Goal: Task Accomplishment & Management: Use online tool/utility

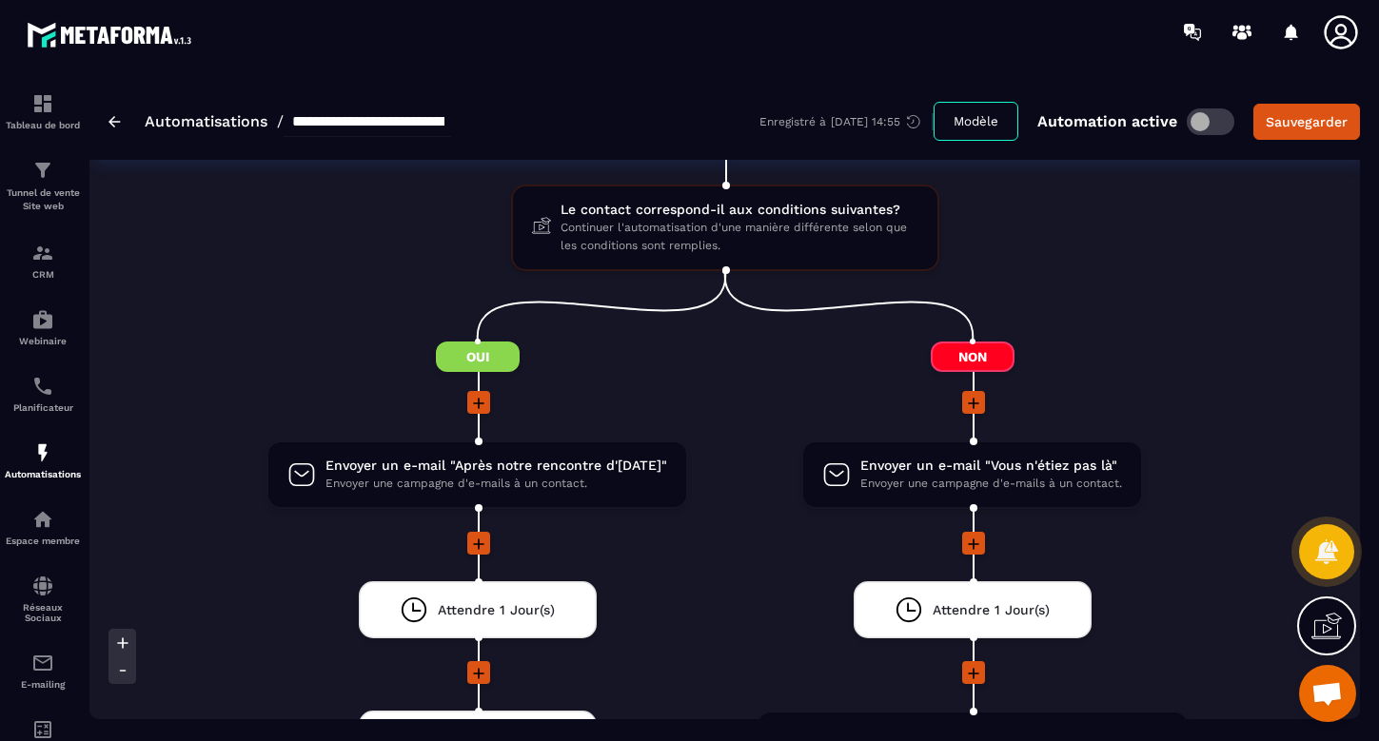
scroll to position [1092, 0]
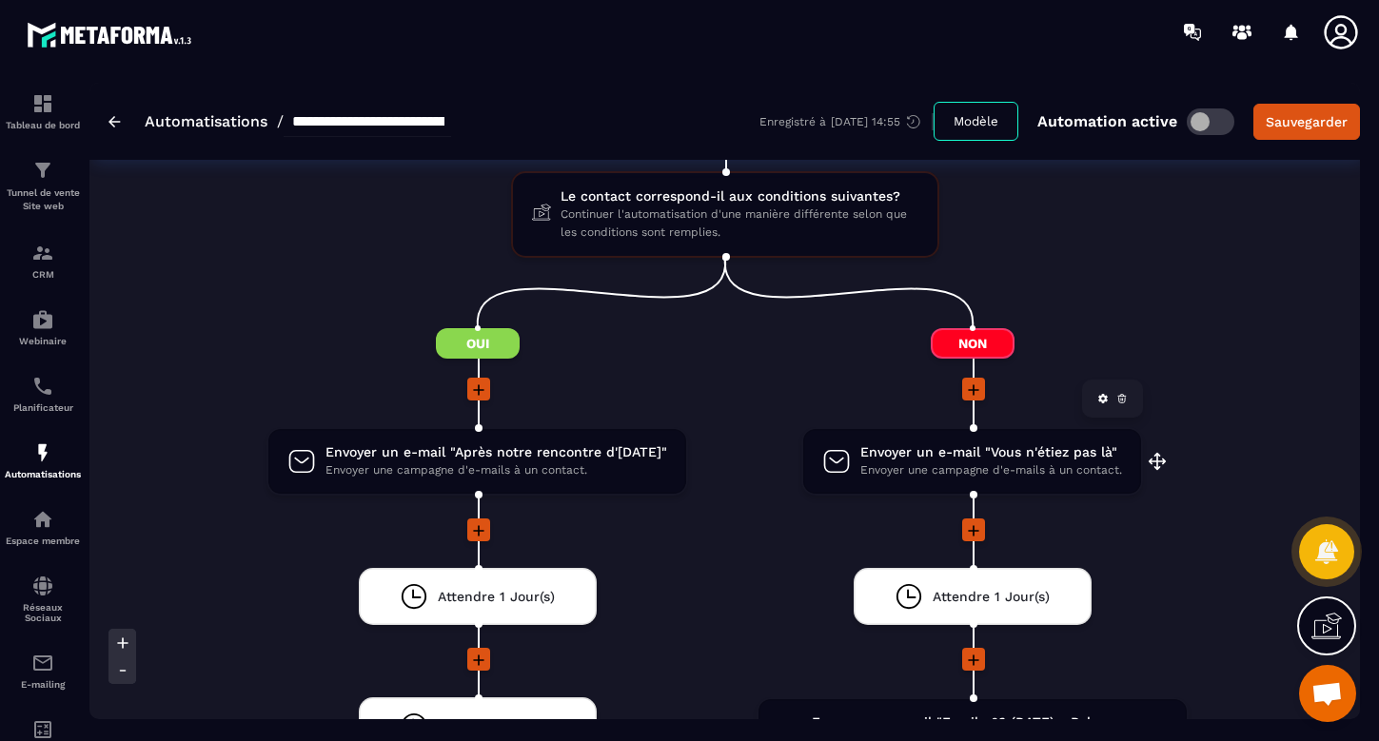
click at [986, 445] on span "Envoyer un e-mail "Vous n'étiez pas là"" at bounding box center [991, 452] width 262 height 18
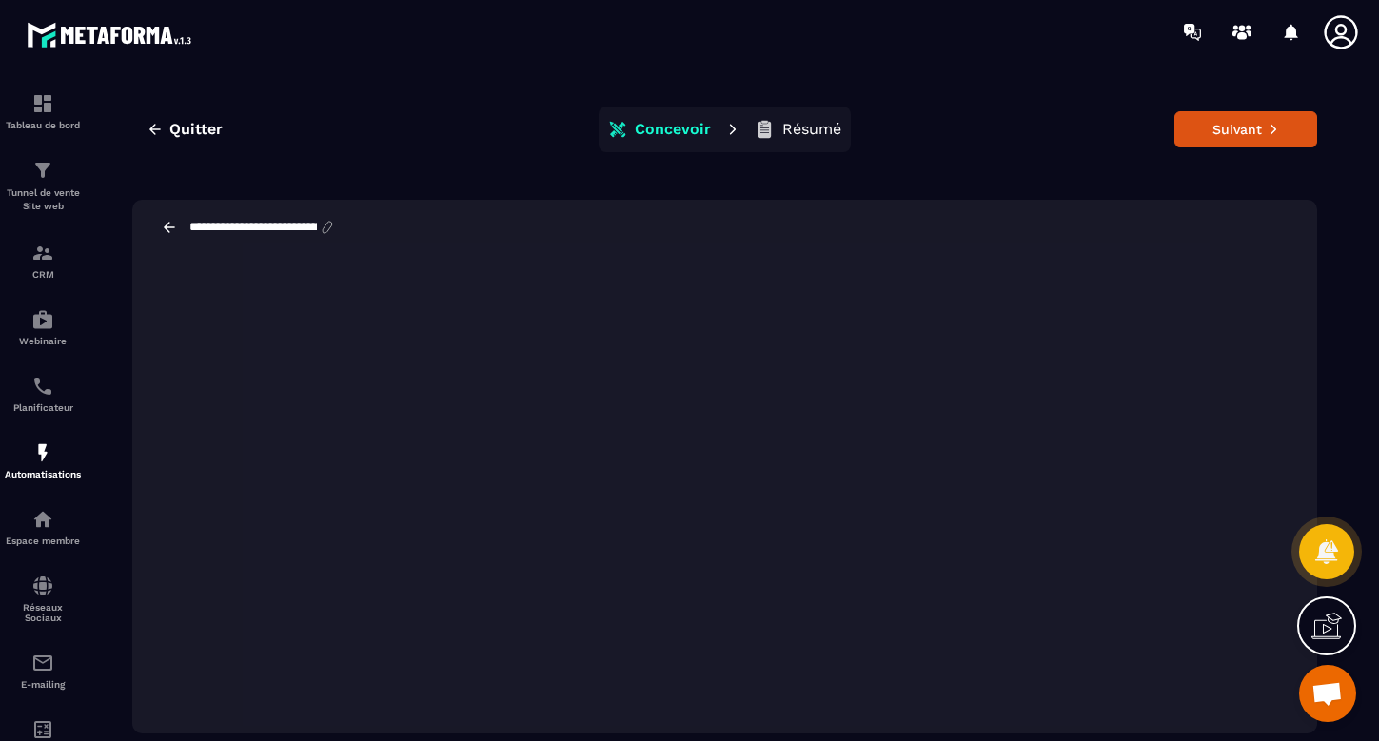
click at [789, 115] on button "Résumé" at bounding box center [798, 129] width 98 height 38
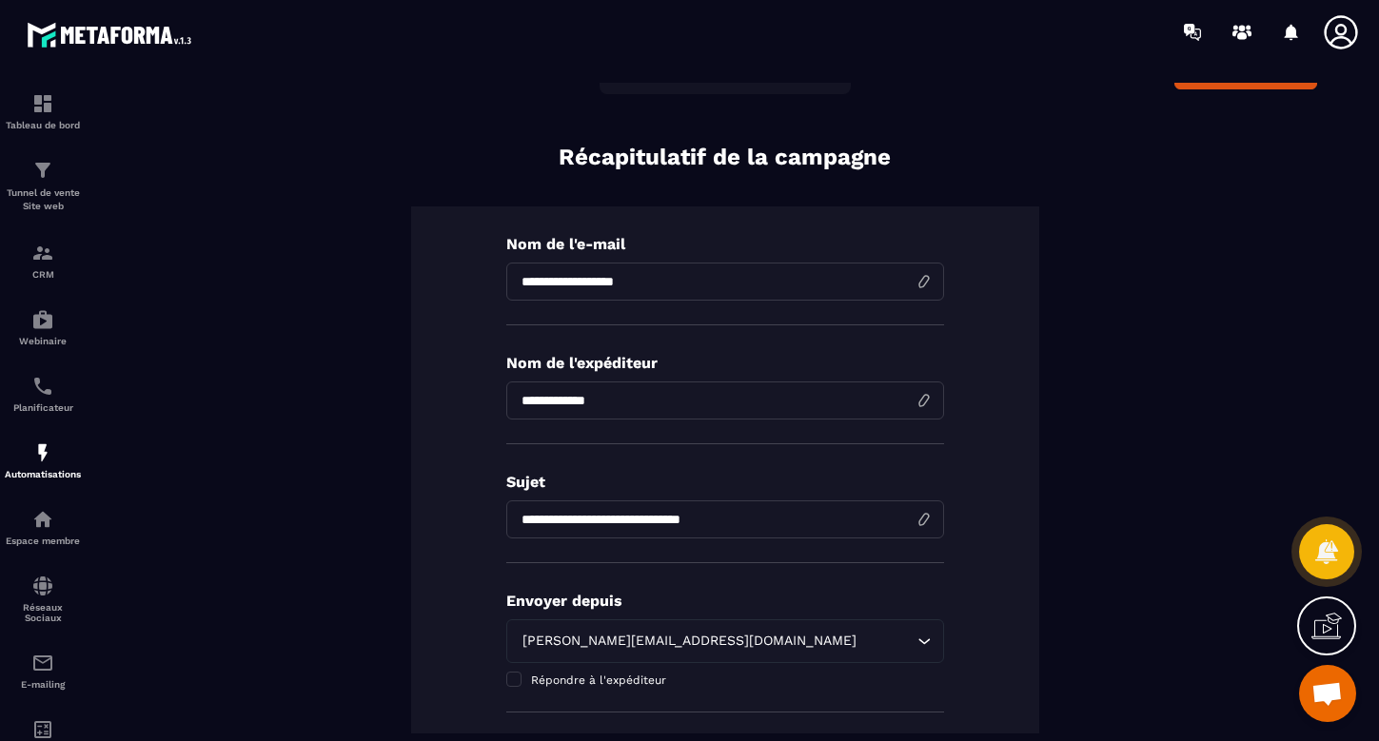
scroll to position [79, 0]
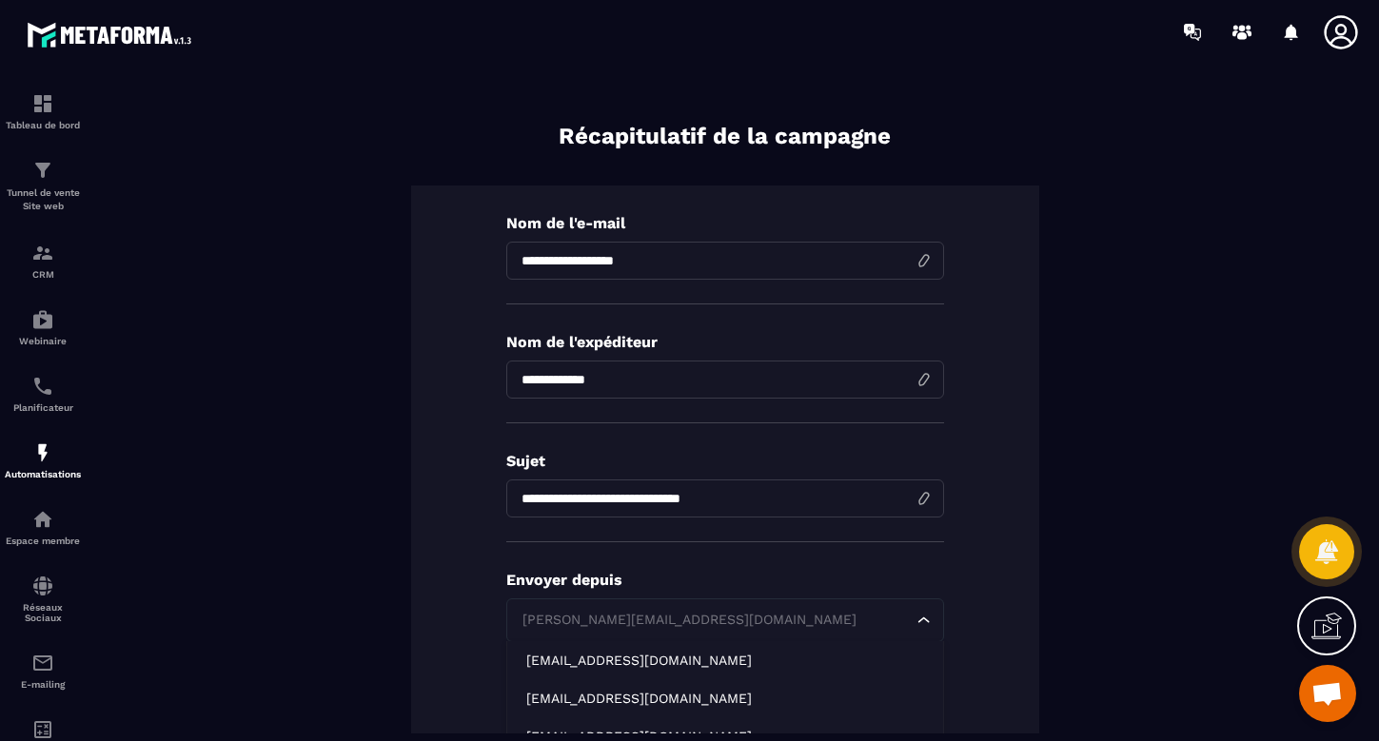
drag, startPoint x: 636, startPoint y: 621, endPoint x: 578, endPoint y: 615, distance: 57.5
click at [578, 615] on input "Search for option" at bounding box center [716, 620] width 394 height 21
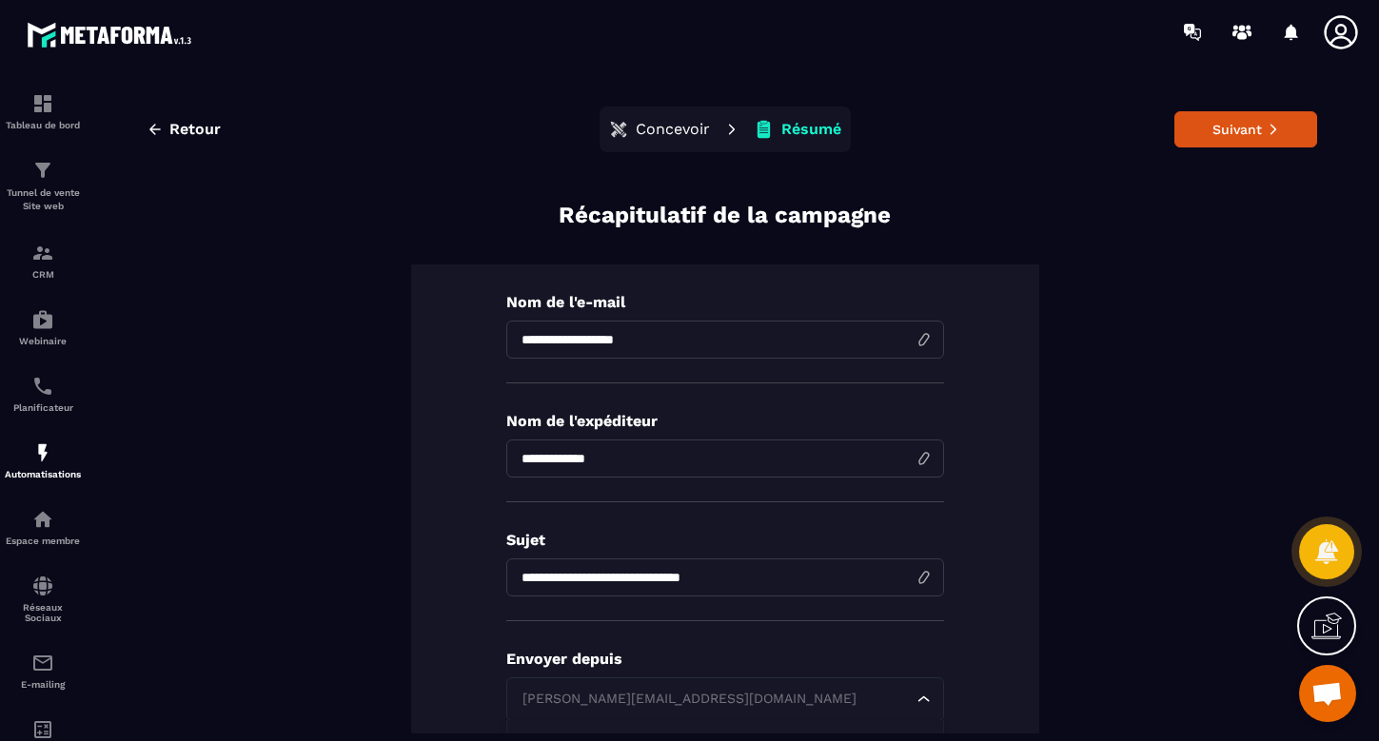
scroll to position [-1, 0]
click at [365, 486] on div "**********" at bounding box center [724, 656] width 1185 height 912
click at [197, 118] on button "Retour" at bounding box center [183, 129] width 103 height 34
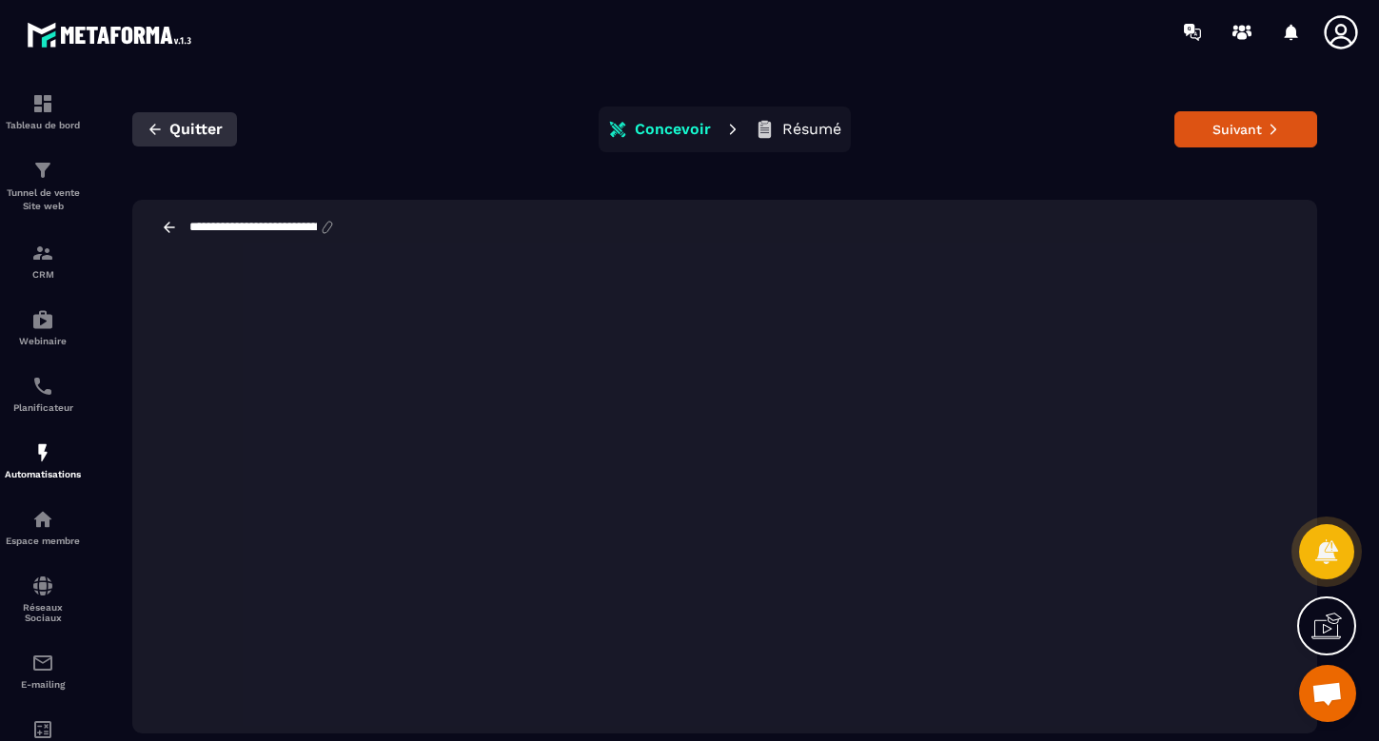
click at [205, 119] on button "Quitter" at bounding box center [184, 129] width 105 height 34
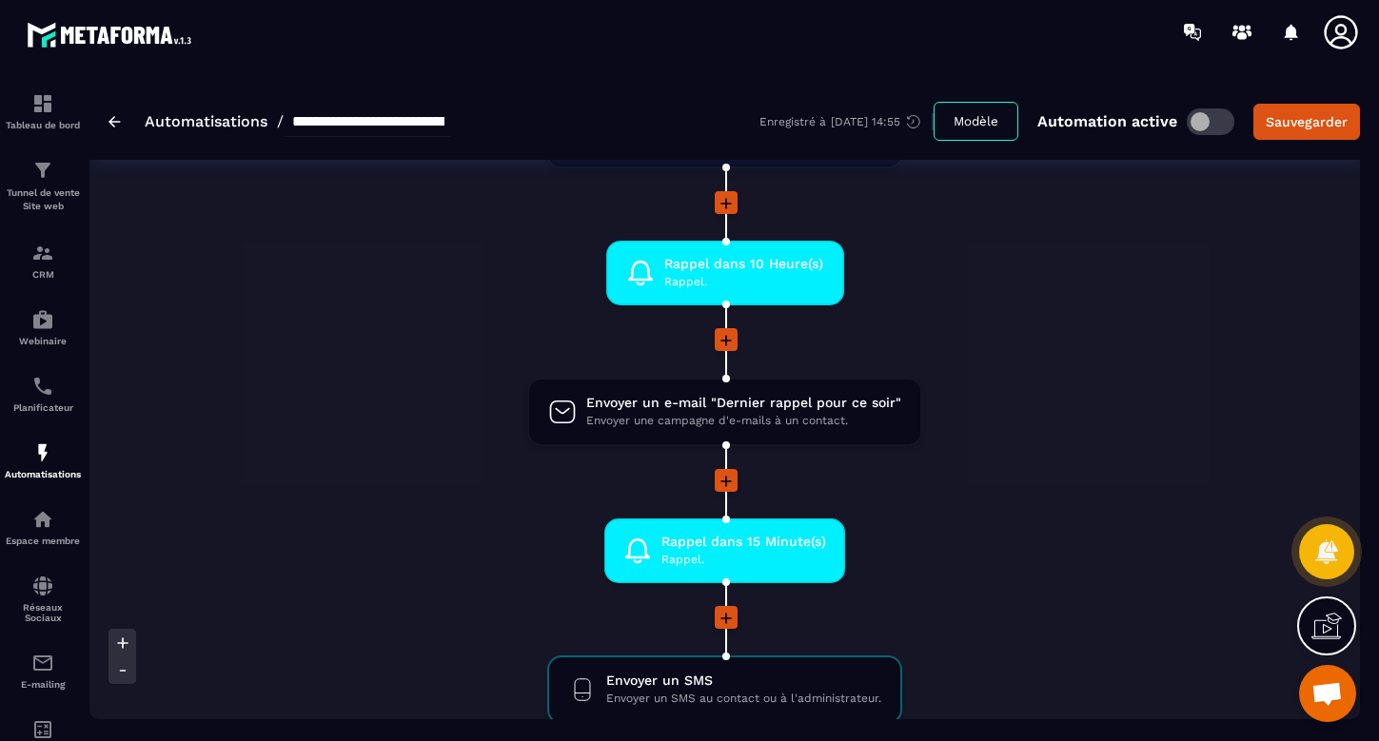
scroll to position [295, 0]
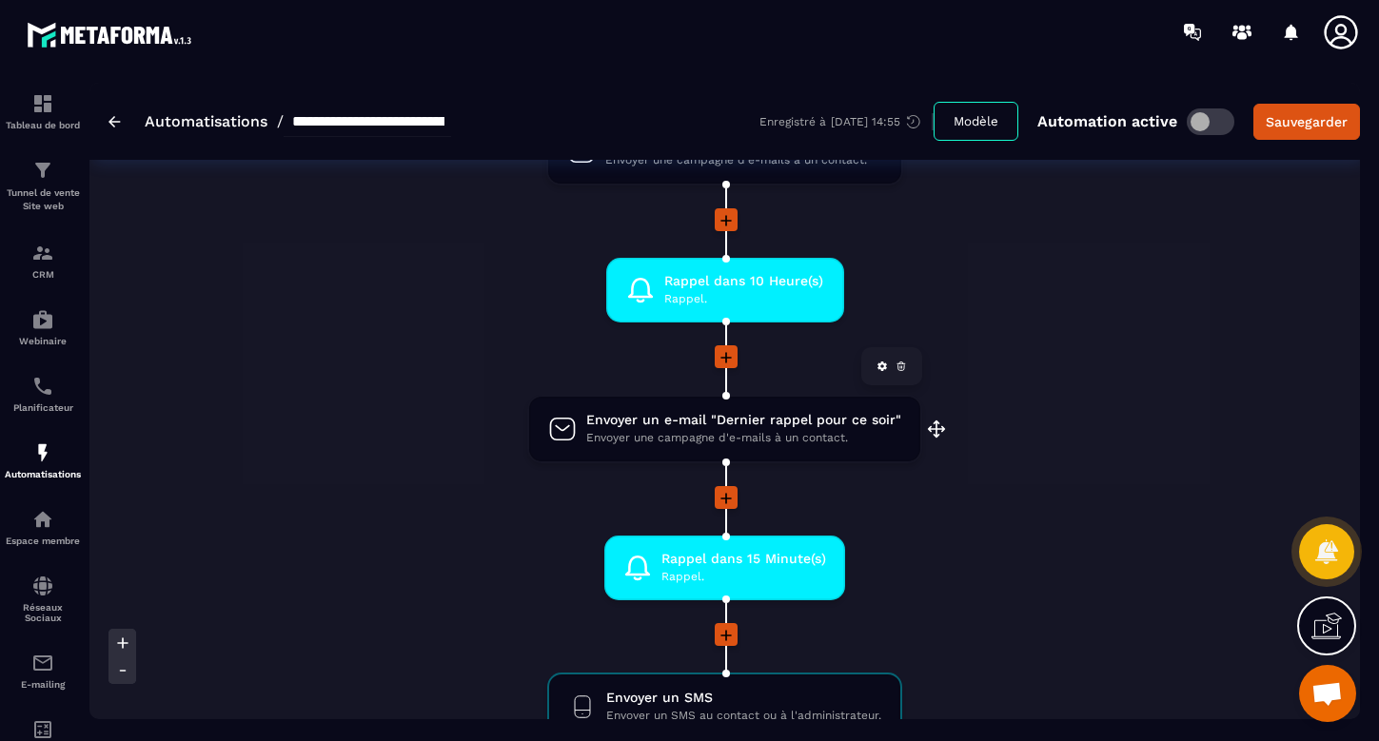
click at [651, 429] on span "Envoyer une campagne d'e-mails à un contact." at bounding box center [743, 438] width 315 height 18
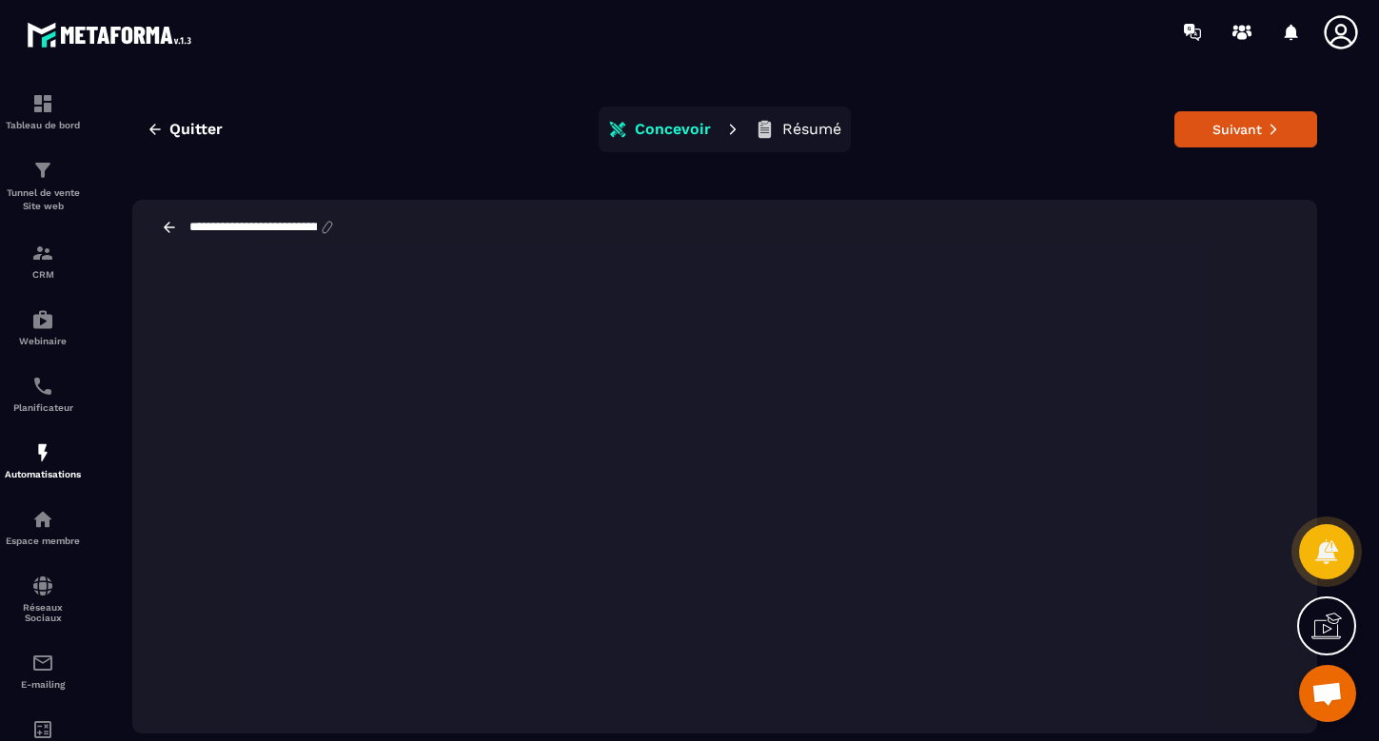
click at [818, 122] on p "Résumé" at bounding box center [811, 129] width 59 height 19
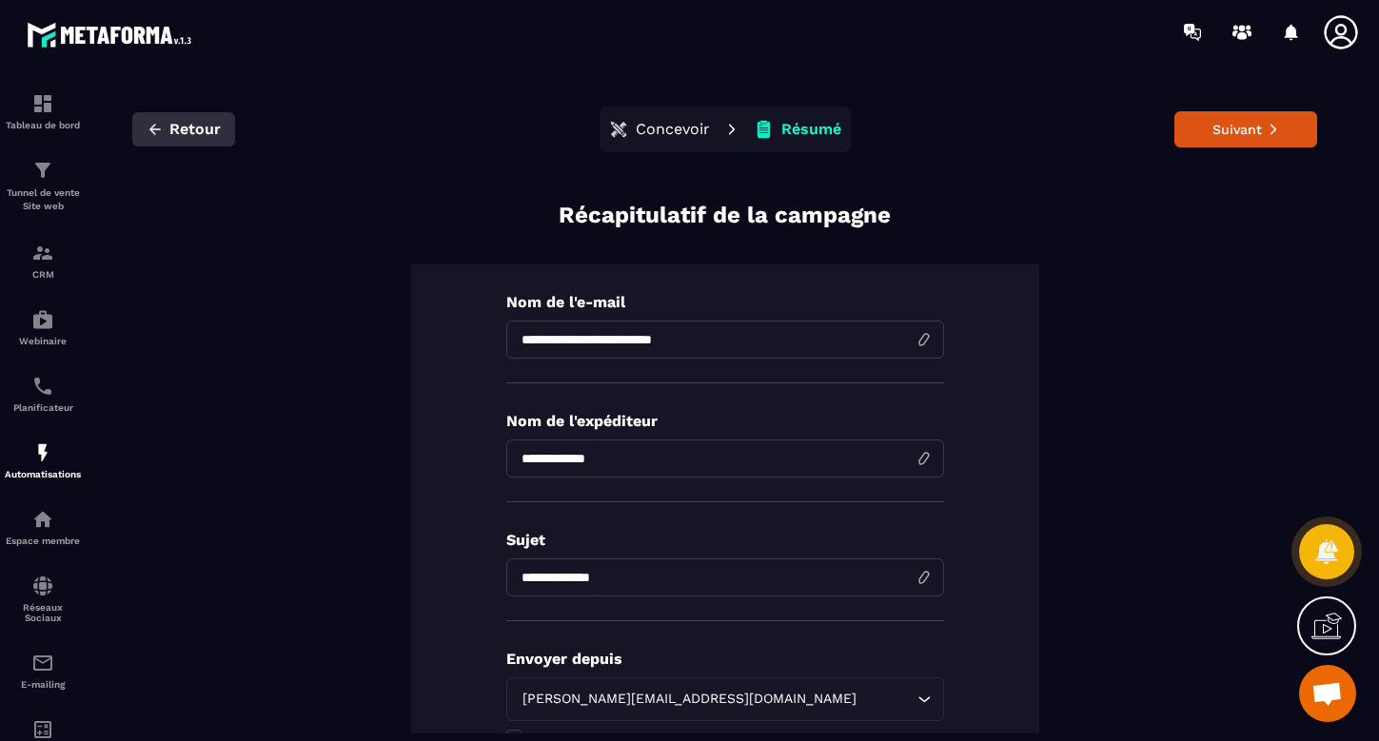
click at [184, 127] on span "Retour" at bounding box center [194, 129] width 51 height 19
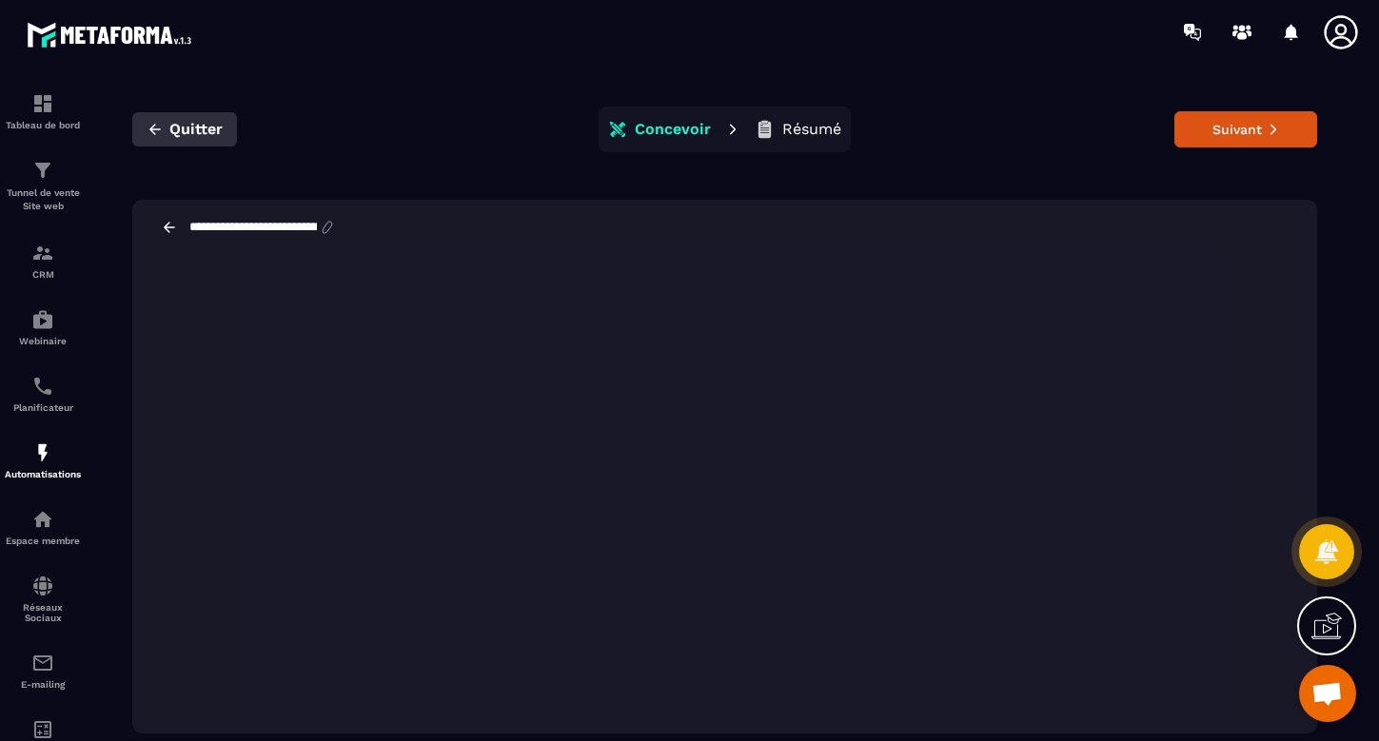
click at [185, 133] on span "Quitter" at bounding box center [195, 129] width 53 height 19
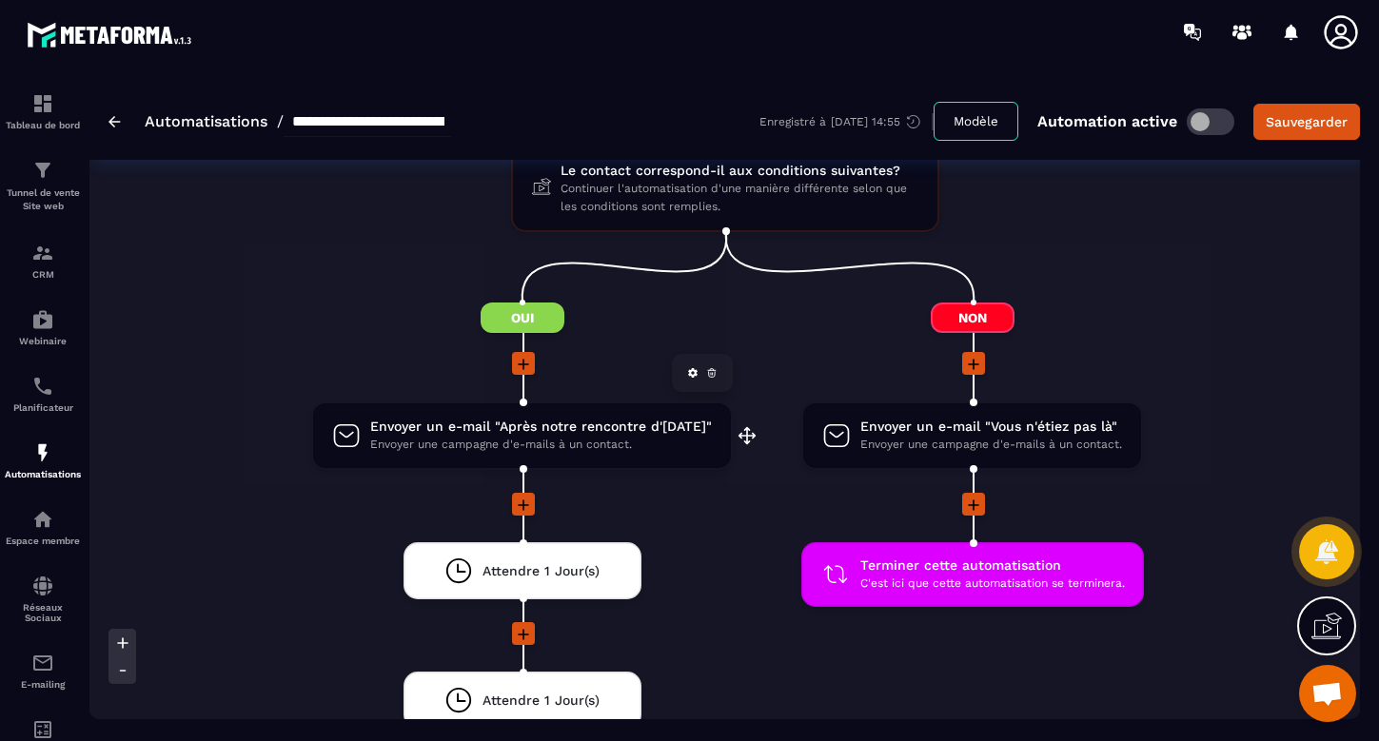
scroll to position [1131, 0]
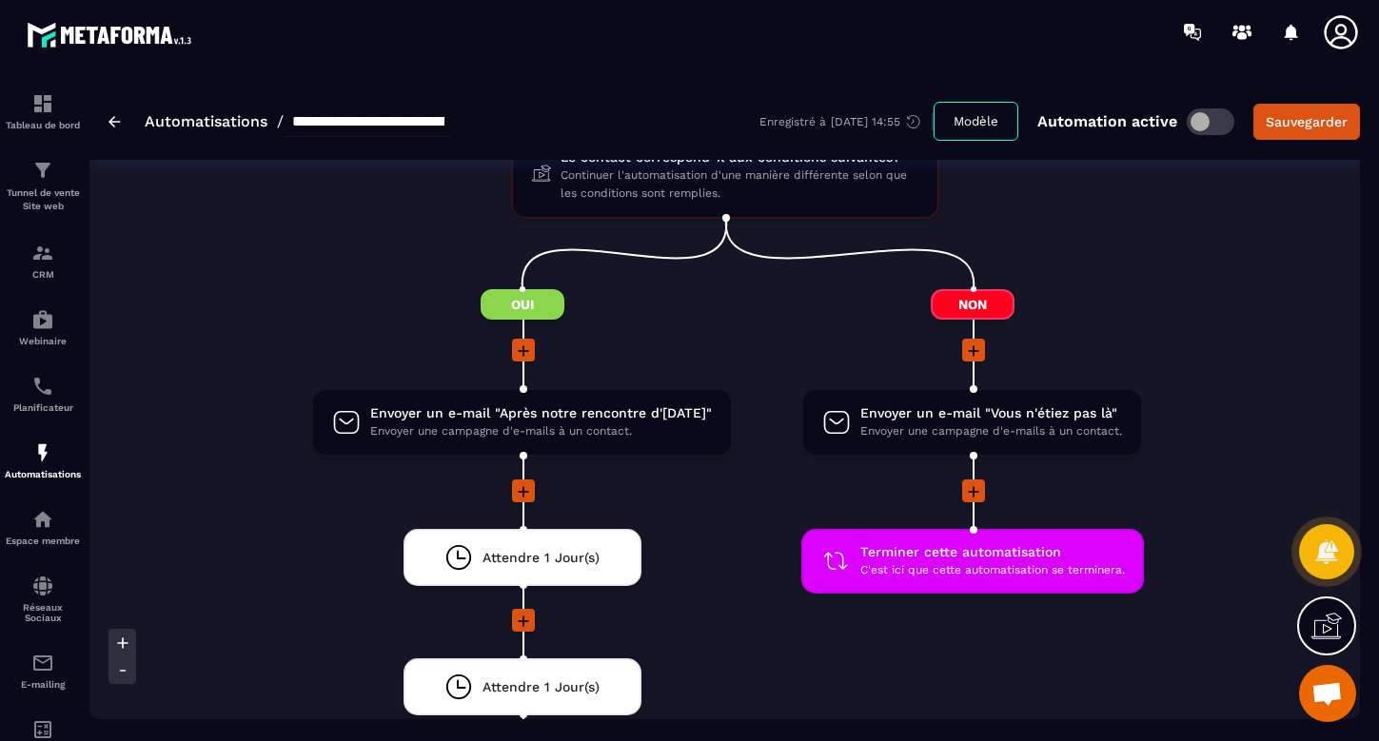
click at [974, 347] on icon at bounding box center [973, 350] width 11 height 11
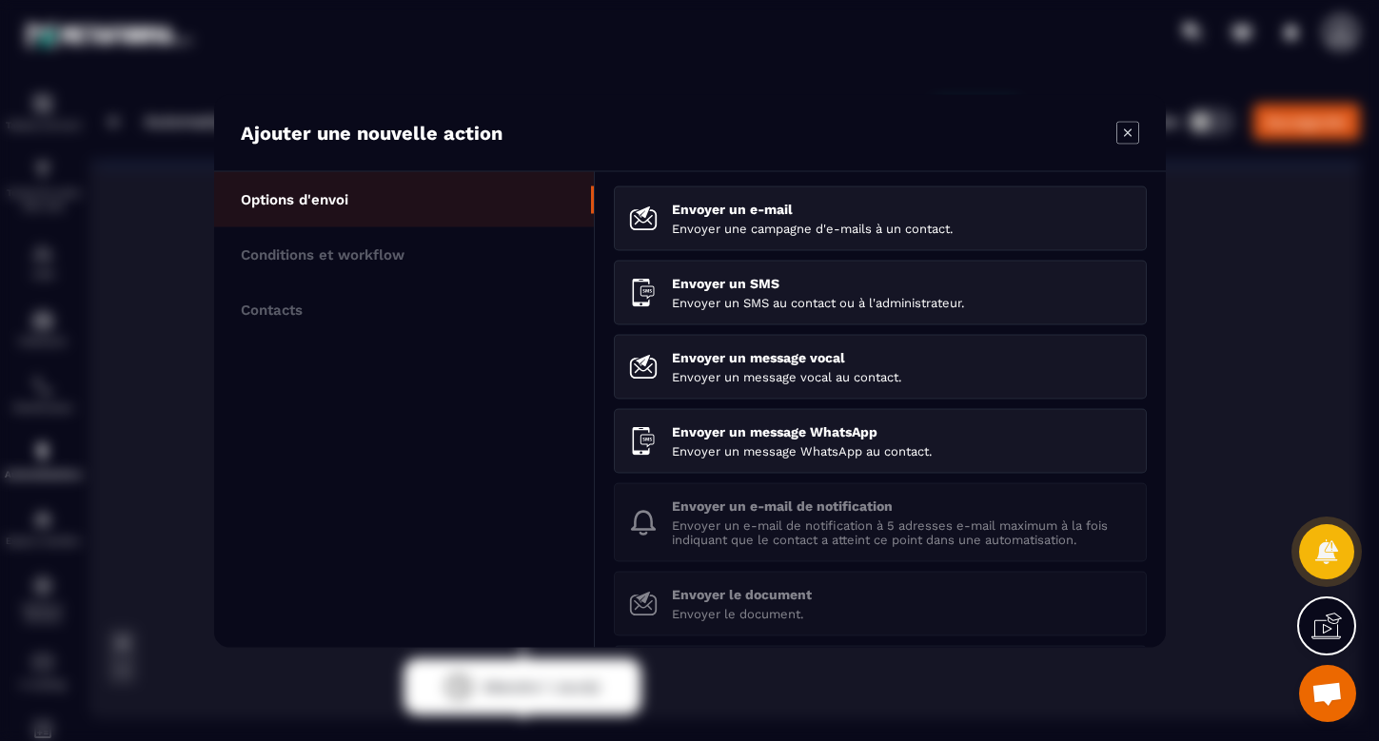
click at [1125, 128] on icon "Modal window" at bounding box center [1127, 132] width 23 height 23
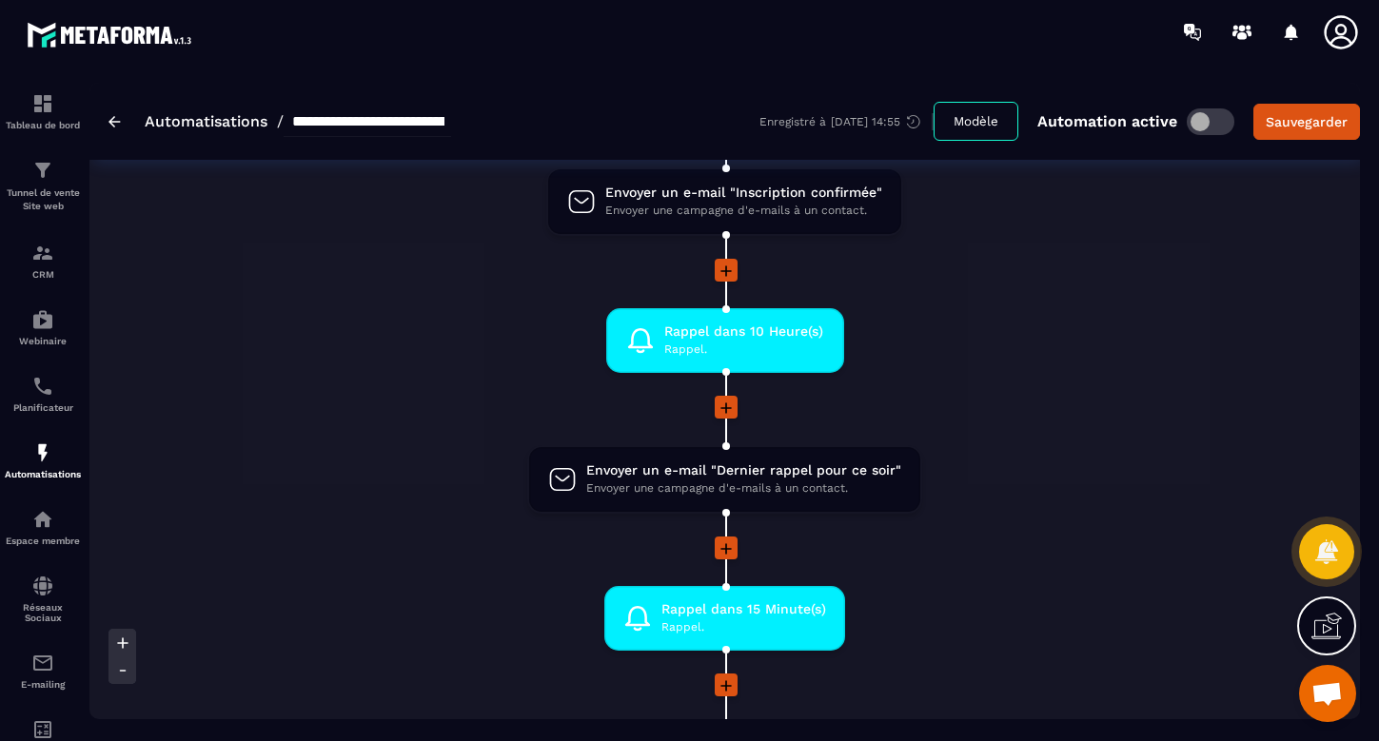
scroll to position [287, 0]
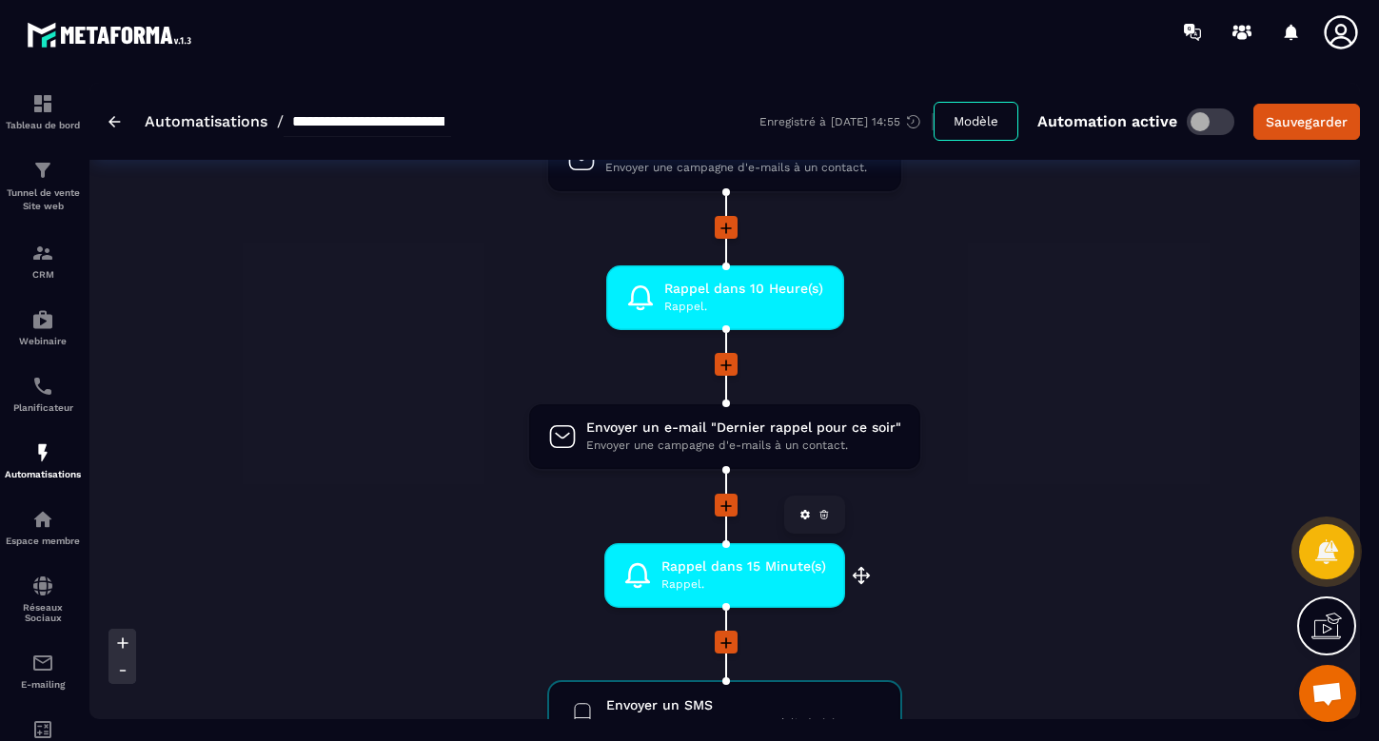
click at [799, 567] on span "Rappel dans 15 Minute(s)" at bounding box center [743, 567] width 165 height 18
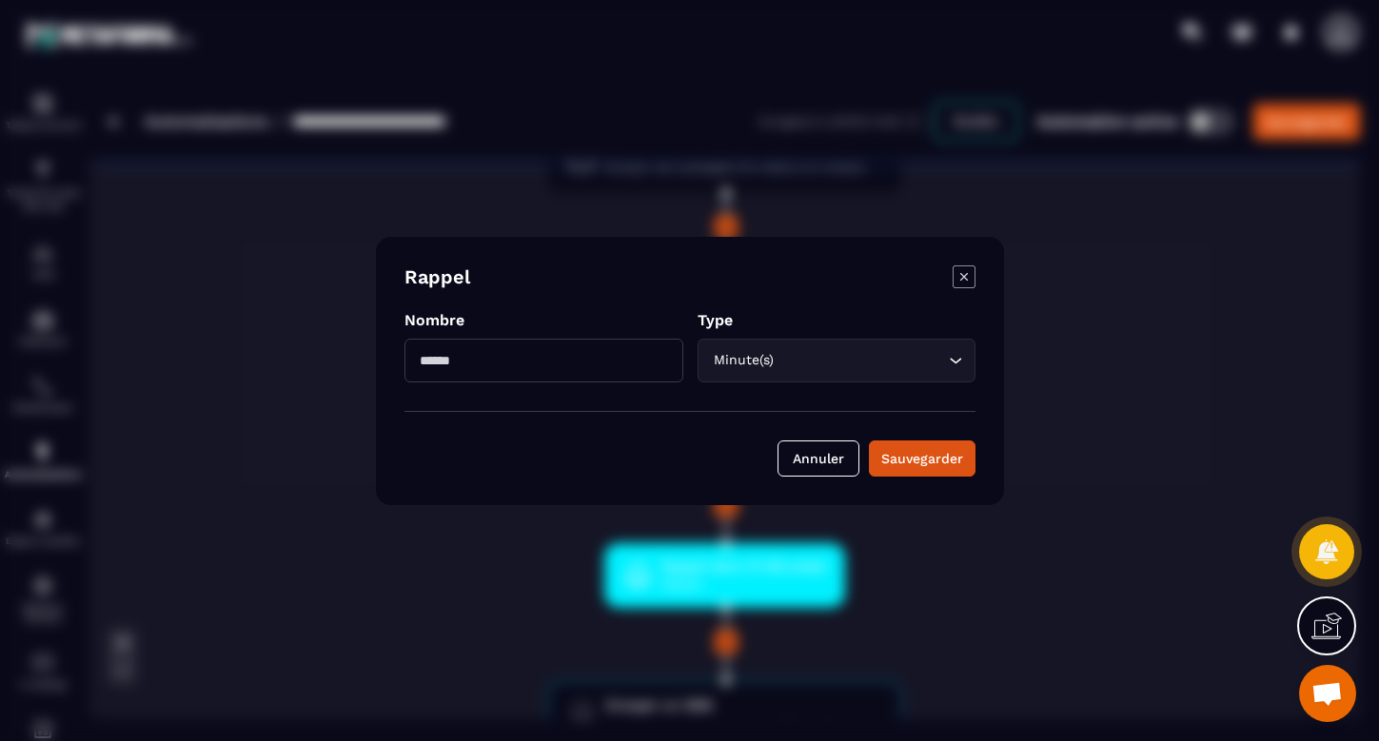
click at [965, 280] on icon "Modal window" at bounding box center [963, 276] width 23 height 23
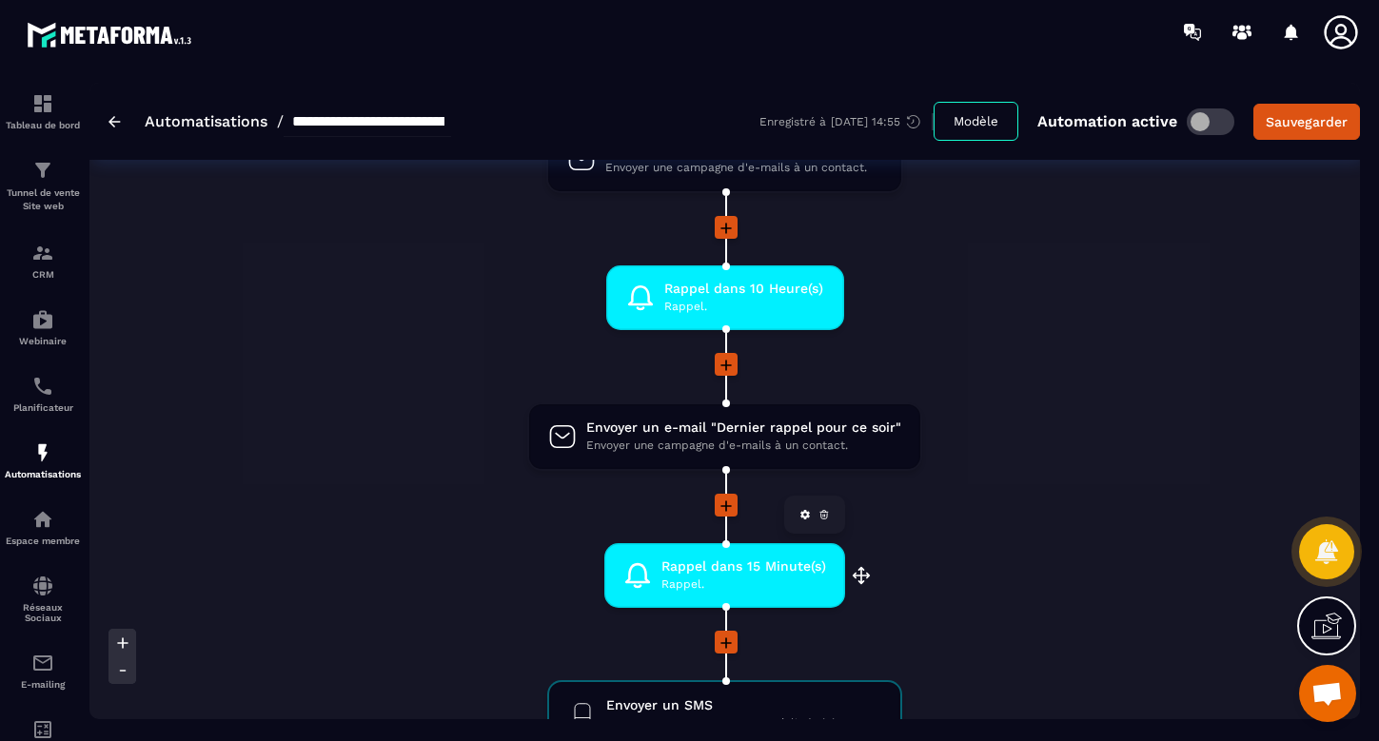
click at [804, 511] on icon at bounding box center [805, 515] width 10 height 10
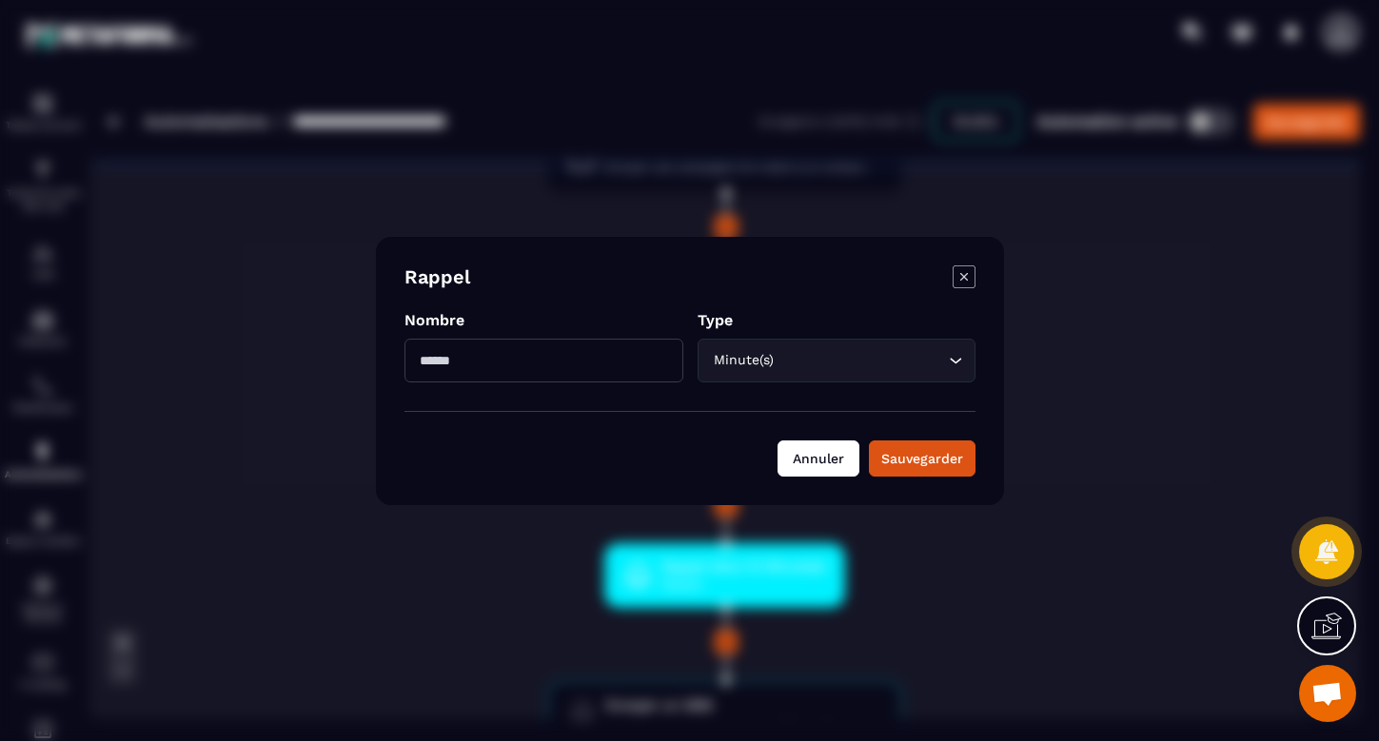
click at [821, 451] on button "Annuler" at bounding box center [818, 459] width 82 height 36
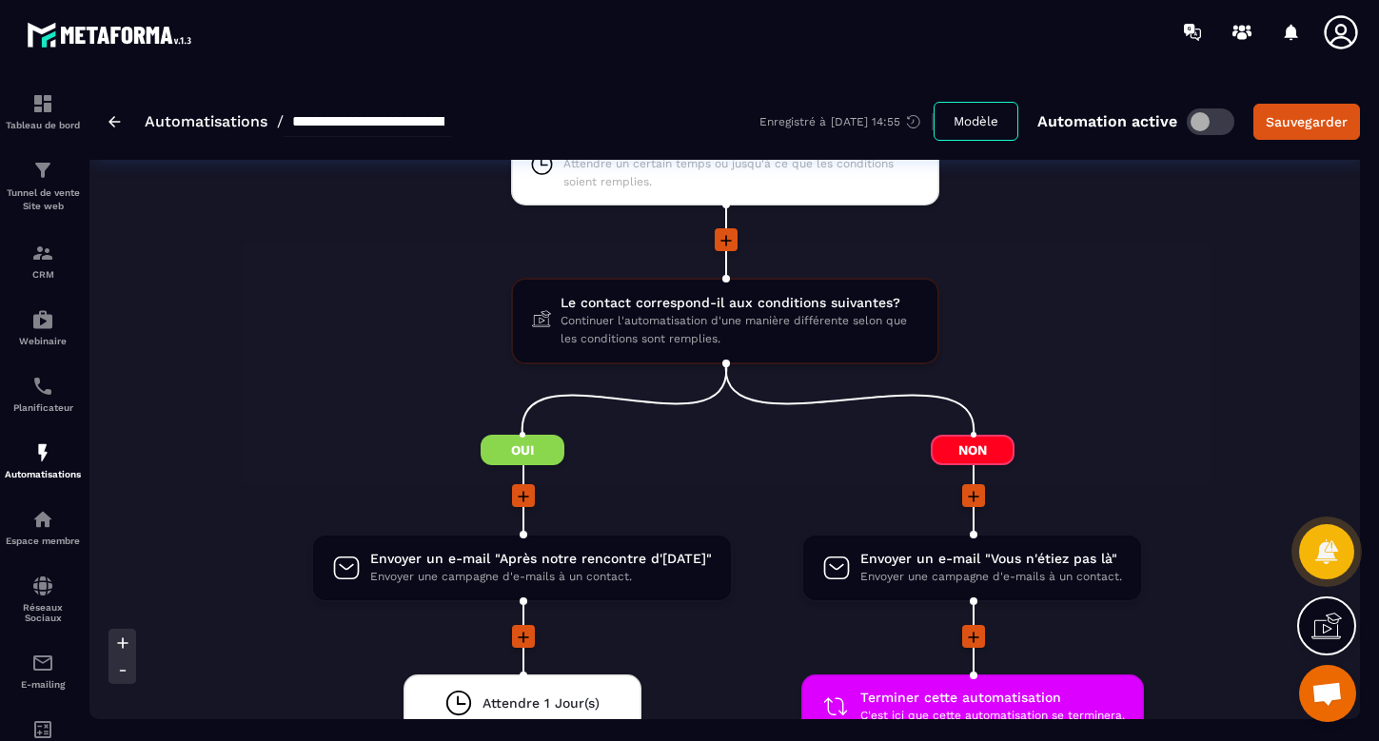
scroll to position [1014, 0]
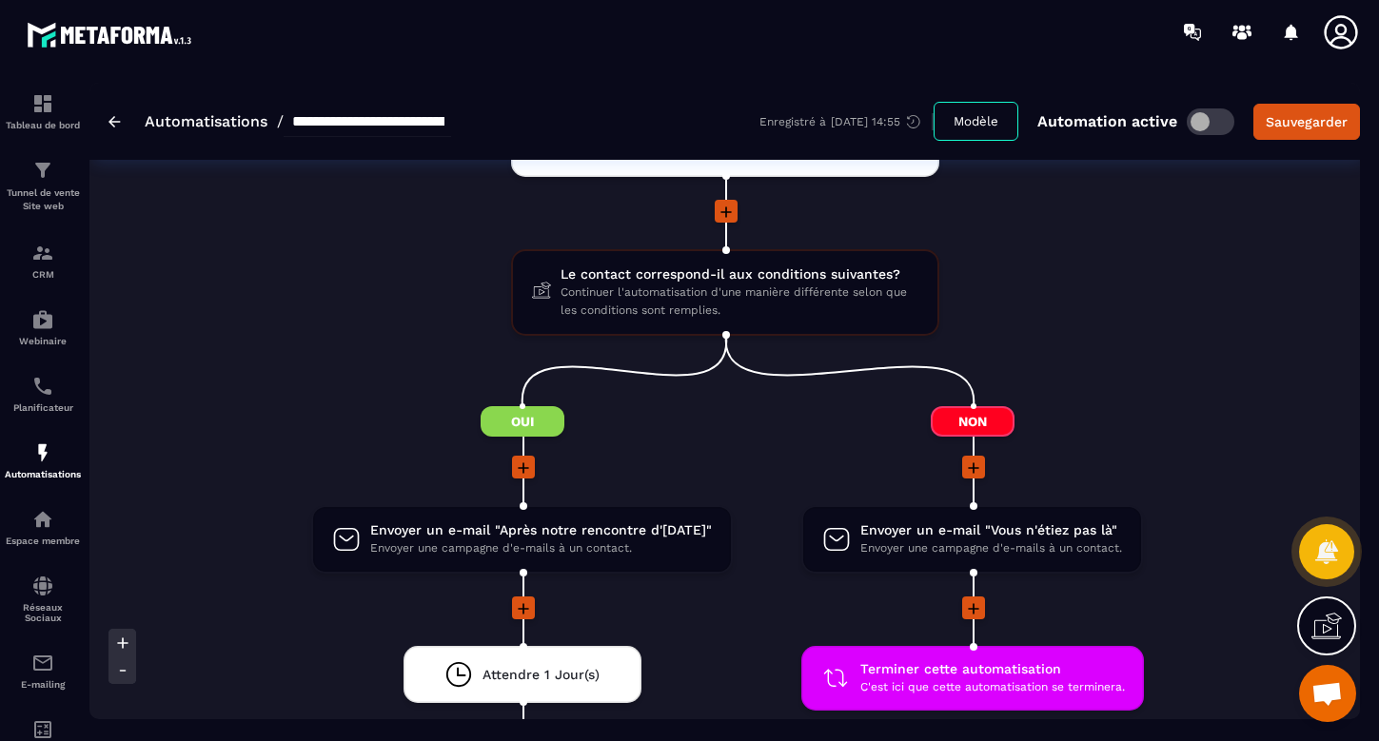
click at [978, 461] on icon at bounding box center [973, 468] width 19 height 19
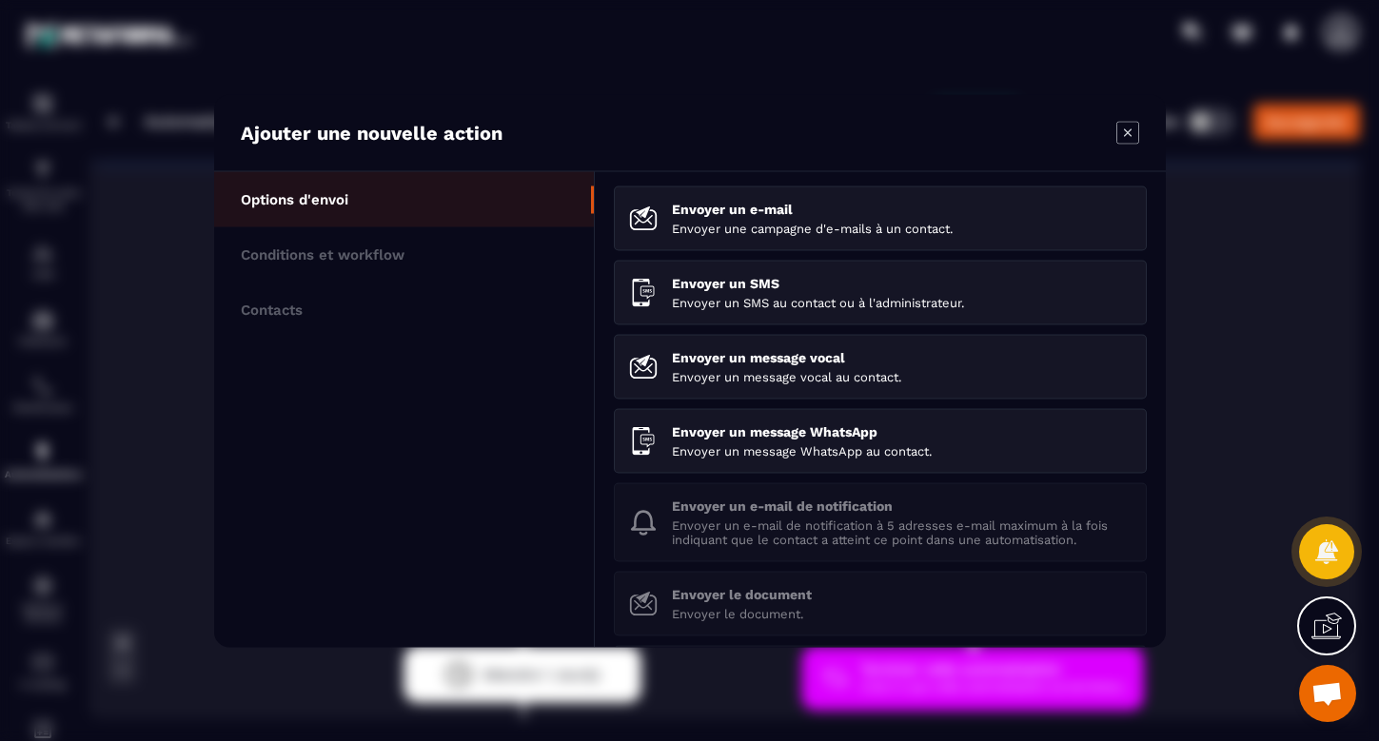
click at [1131, 124] on icon "Modal window" at bounding box center [1127, 132] width 23 height 23
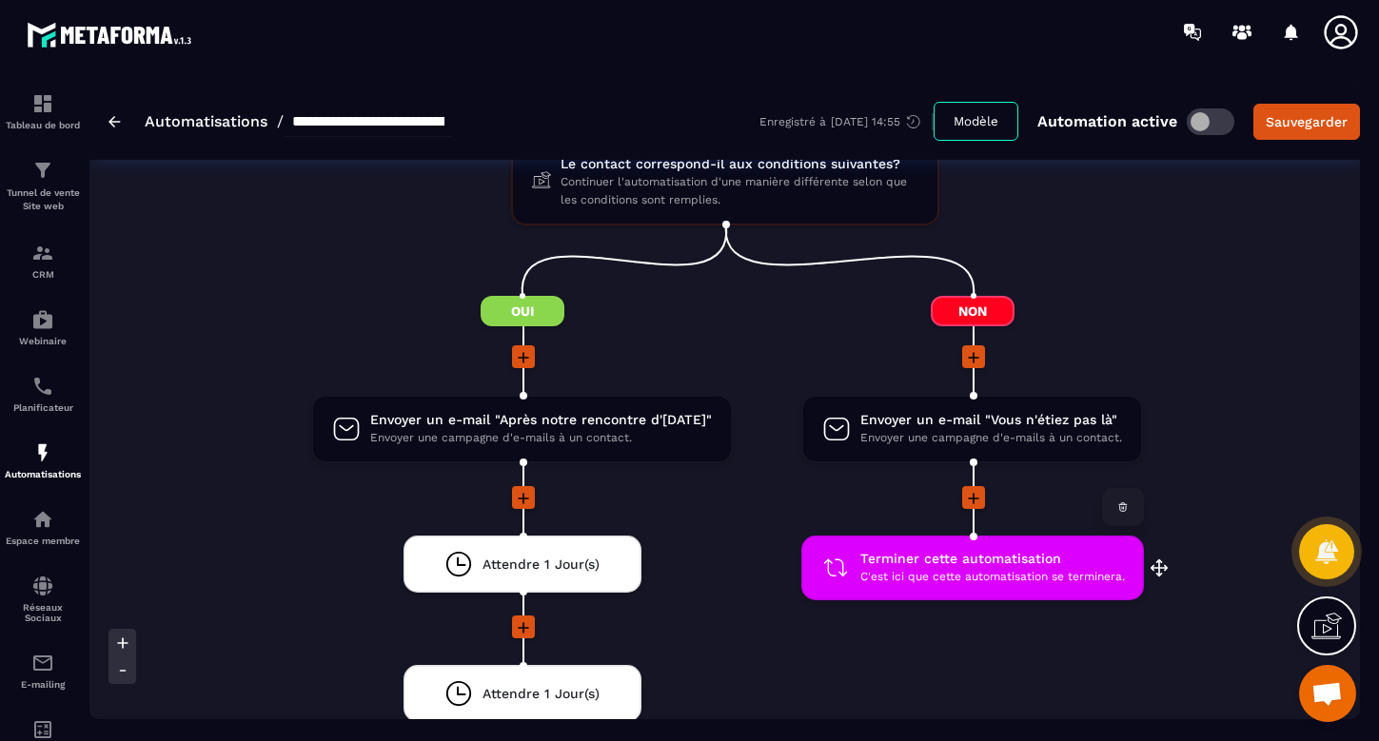
scroll to position [1146, 0]
